Goal: Find specific page/section

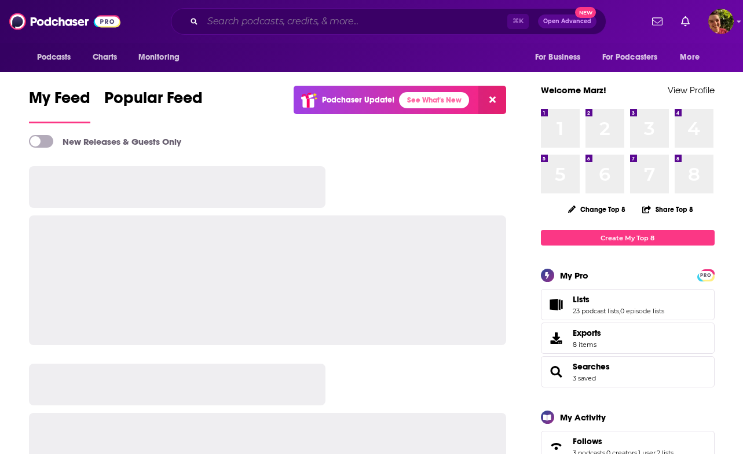
click at [295, 18] on input "Search podcasts, credits, & more..." at bounding box center [355, 21] width 305 height 19
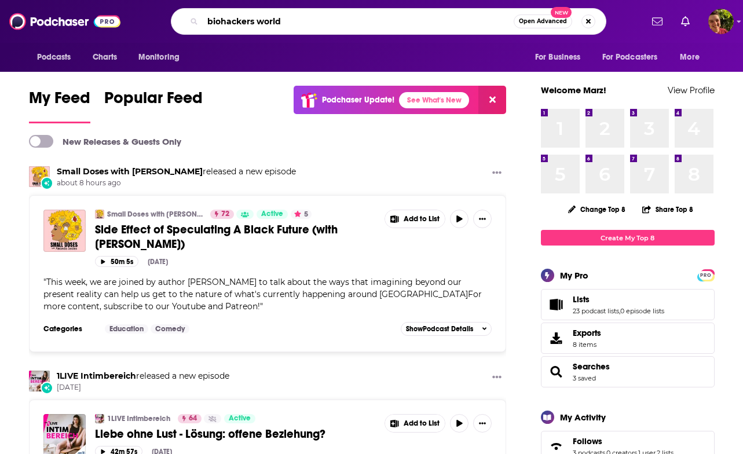
type input "biohackers world"
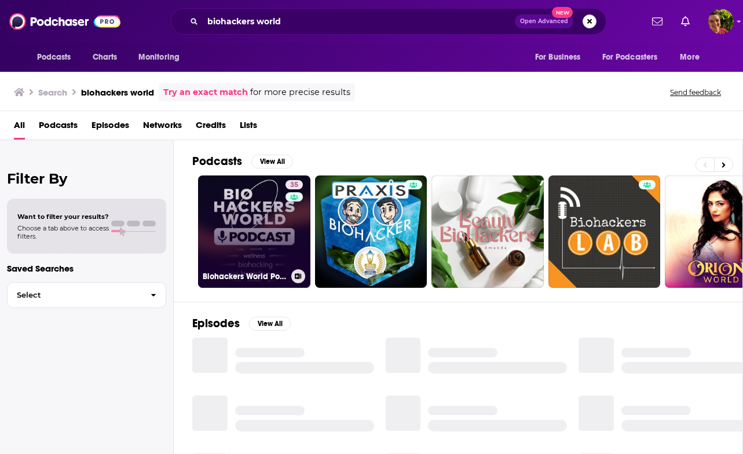
click at [244, 241] on link "35 Biohackers World Podcast" at bounding box center [254, 231] width 112 height 112
